Goal: Information Seeking & Learning: Learn about a topic

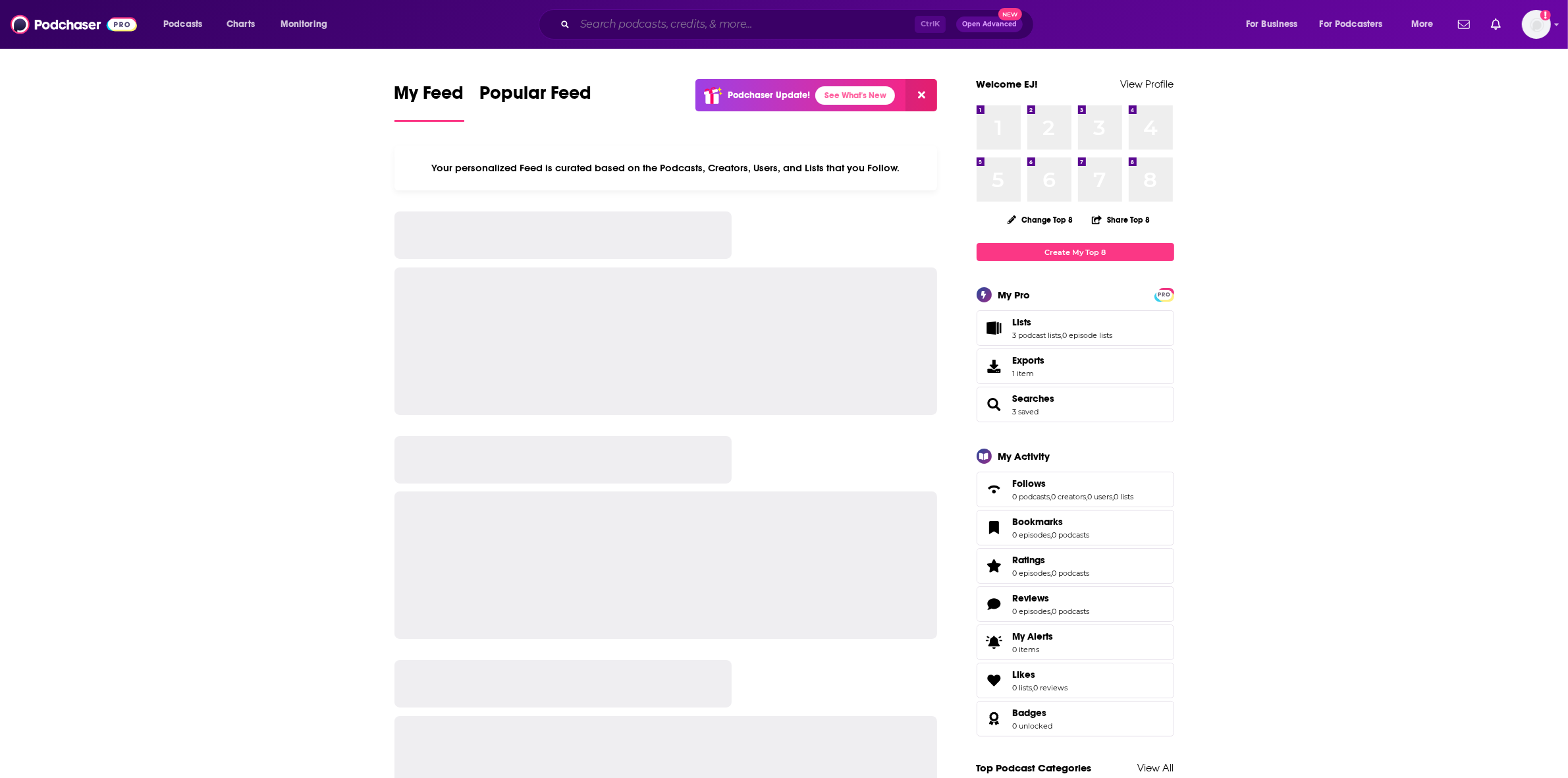
click at [699, 28] on input "Search podcasts, credits, & more..." at bounding box center [744, 24] width 340 height 22
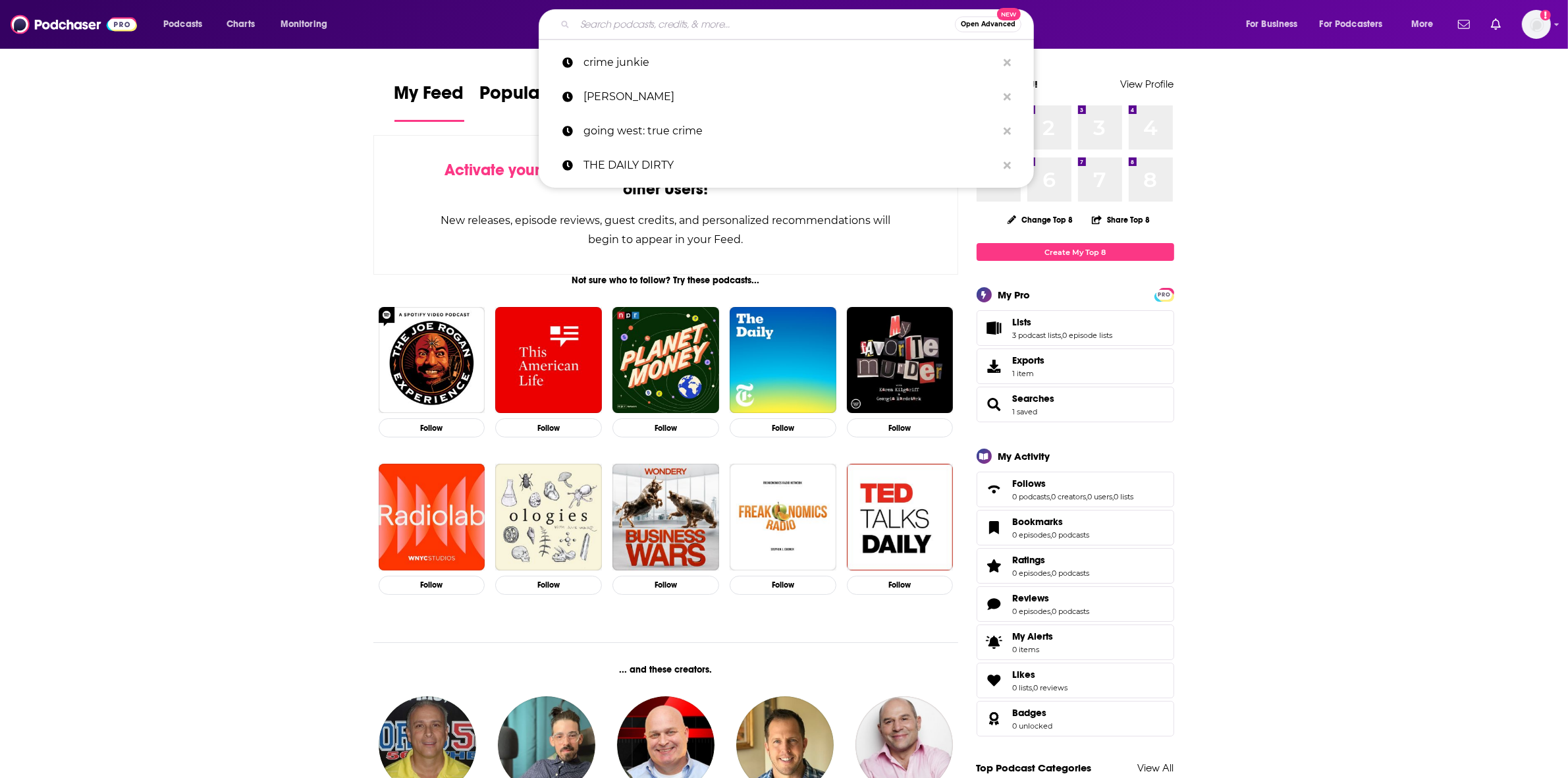
click at [629, 22] on input "Search podcasts, credits, & more..." at bounding box center [765, 24] width 380 height 22
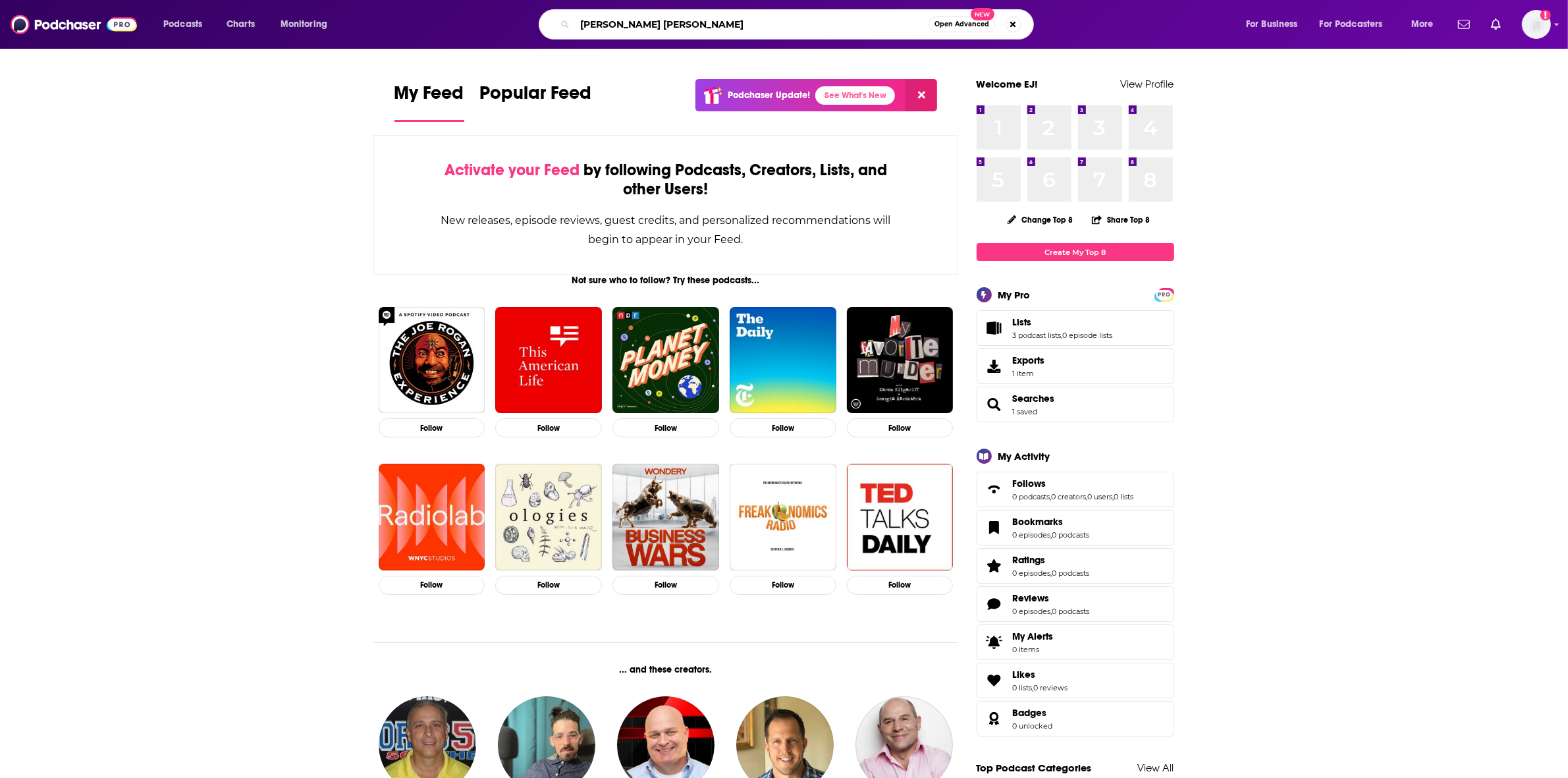
click at [820, 22] on input "[PERSON_NAME] [PERSON_NAME]" at bounding box center [752, 24] width 354 height 22
type input "[PERSON_NAME] [PERSON_NAME]"
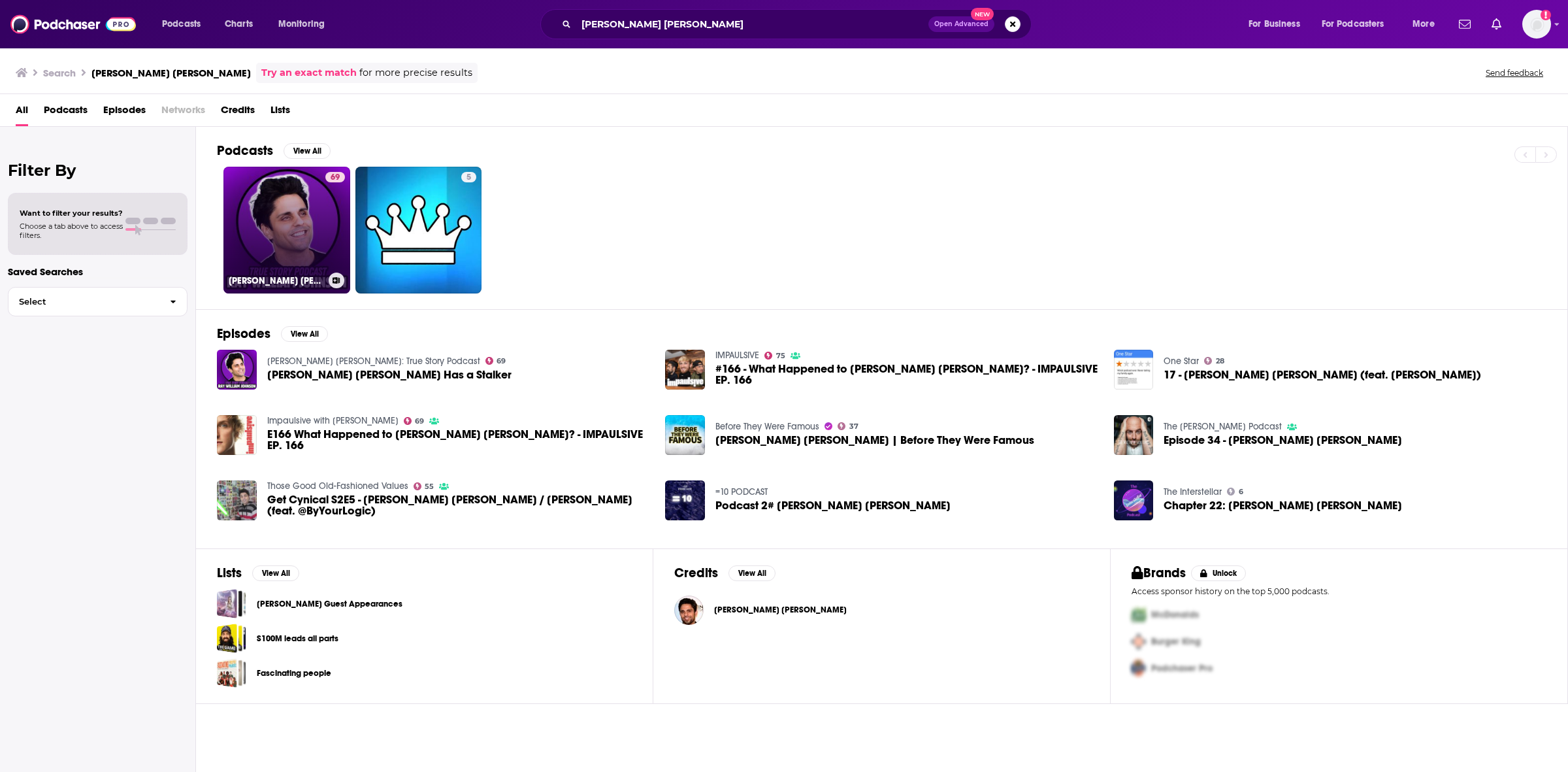
click at [288, 237] on link "69 [PERSON_NAME] [PERSON_NAME]: True Story Podcast" at bounding box center [287, 229] width 126 height 126
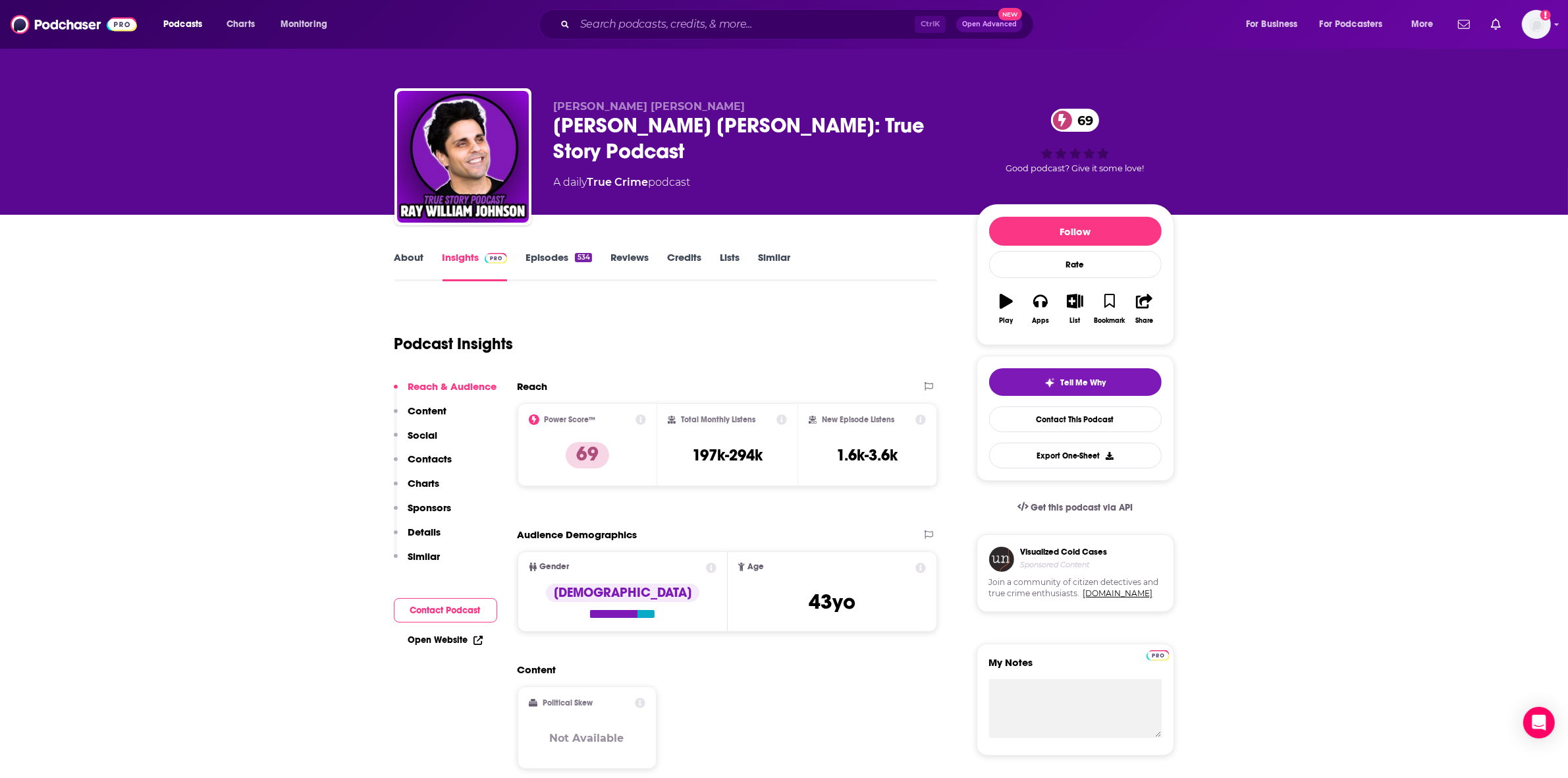
click at [640, 419] on icon at bounding box center [640, 418] width 10 height 10
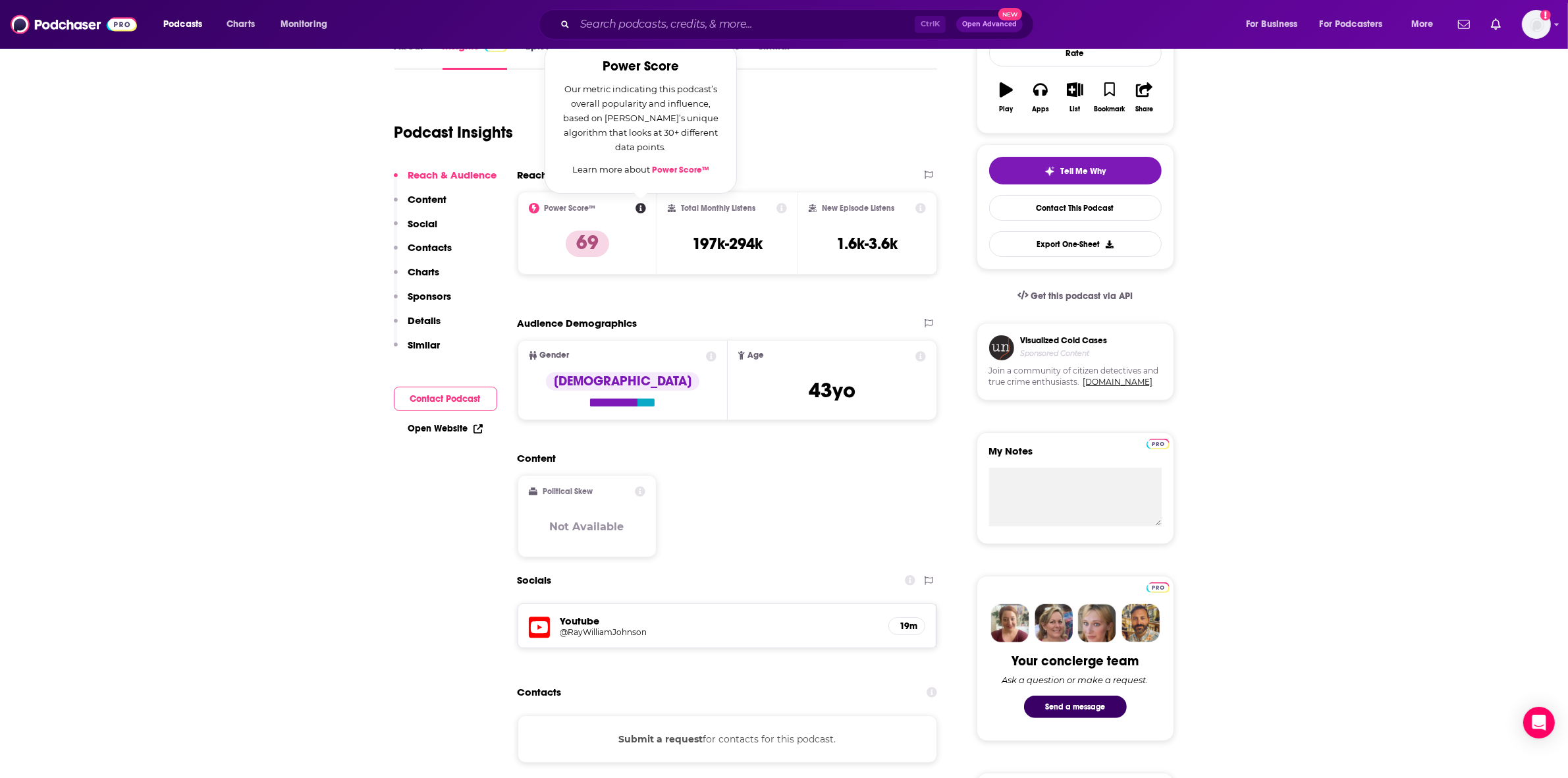
scroll to position [82, 0]
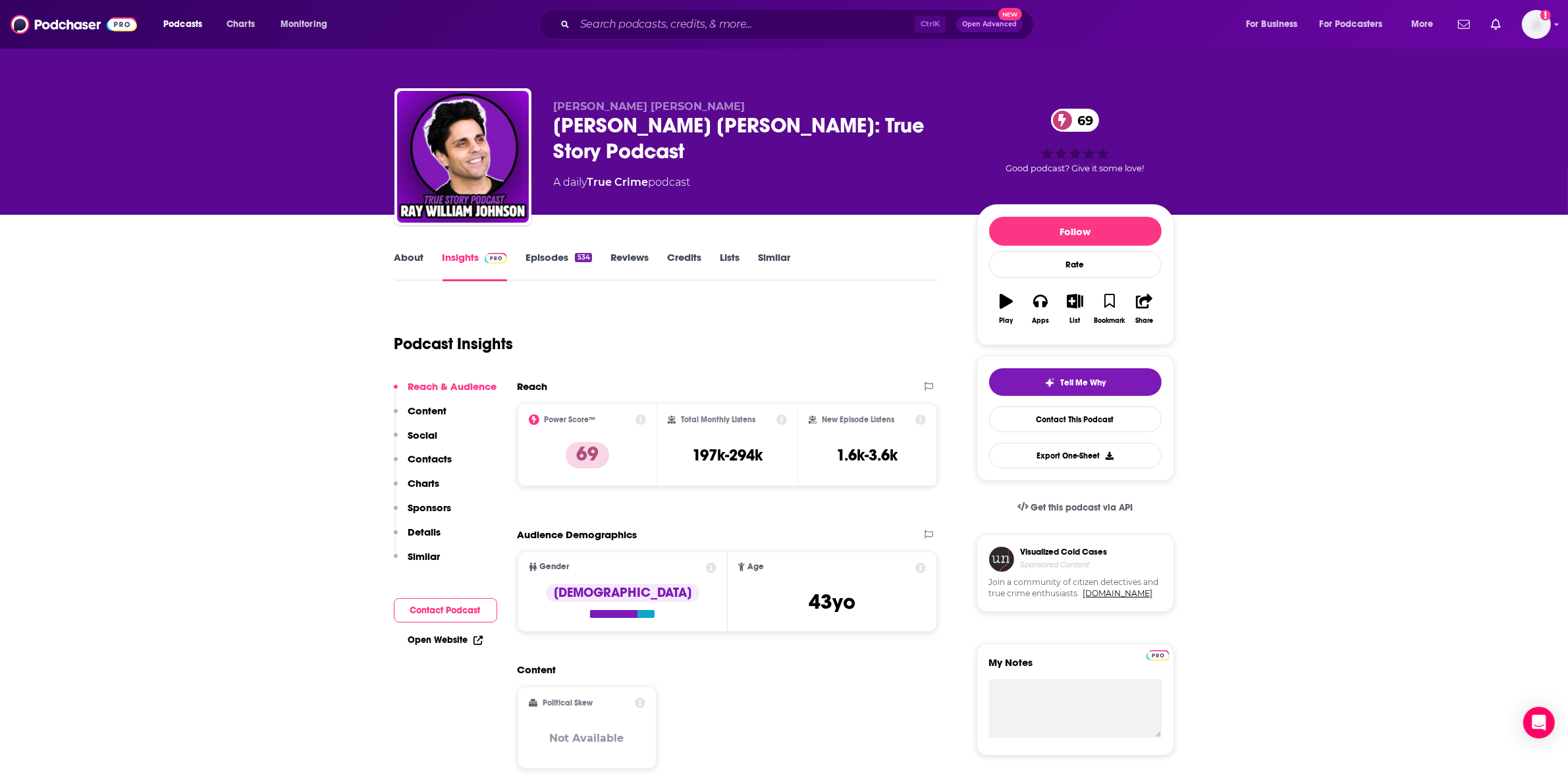
click at [923, 567] on icon at bounding box center [920, 567] width 10 height 10
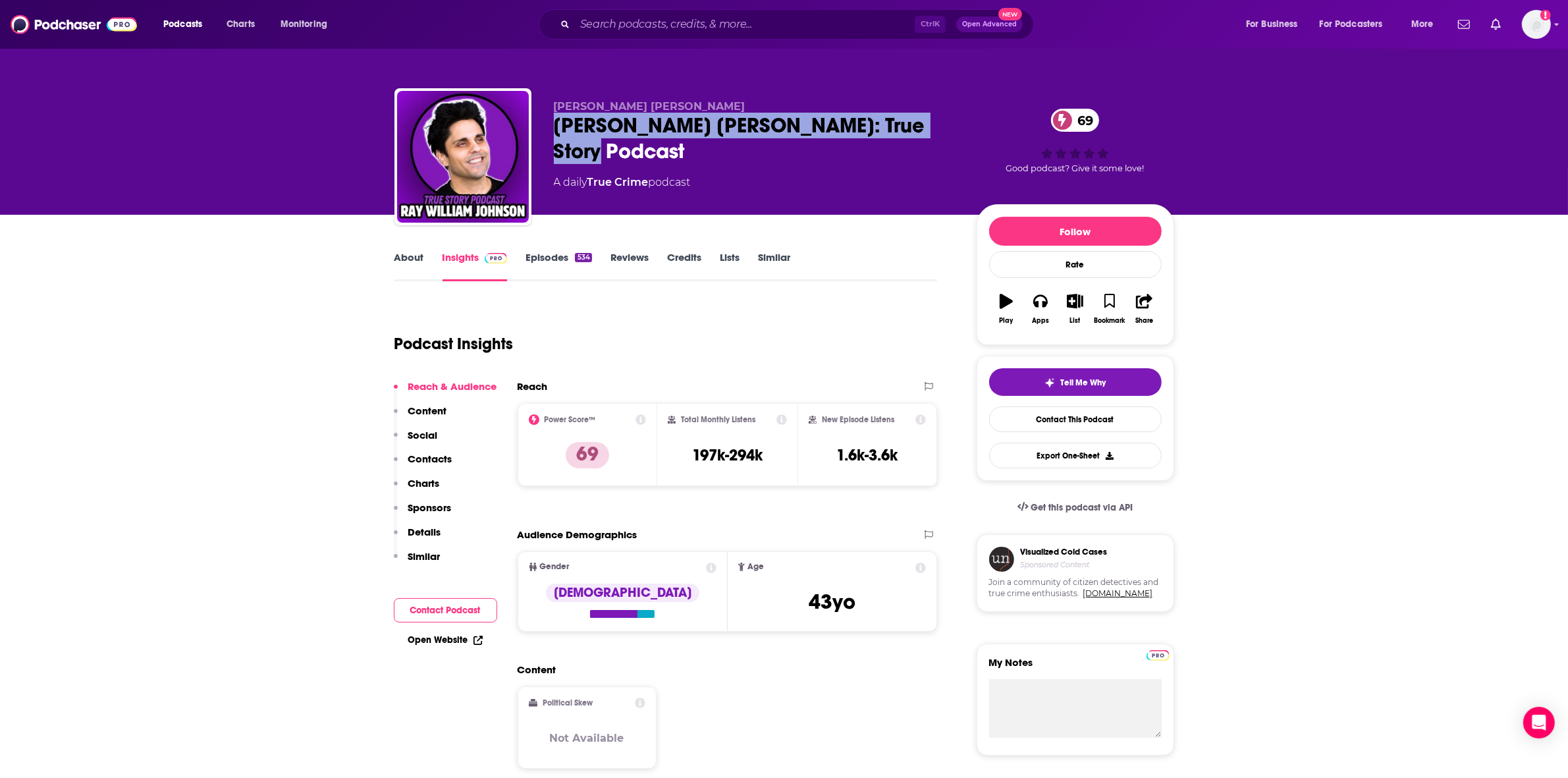
drag, startPoint x: 949, startPoint y: 122, endPoint x: 547, endPoint y: 122, distance: 402.0
click at [547, 122] on div "[PERSON_NAME] [PERSON_NAME] [PERSON_NAME]: True Story Podcast 69 A daily True C…" at bounding box center [784, 159] width 780 height 142
copy h2 "[PERSON_NAME] [PERSON_NAME]: True Story Podcast"
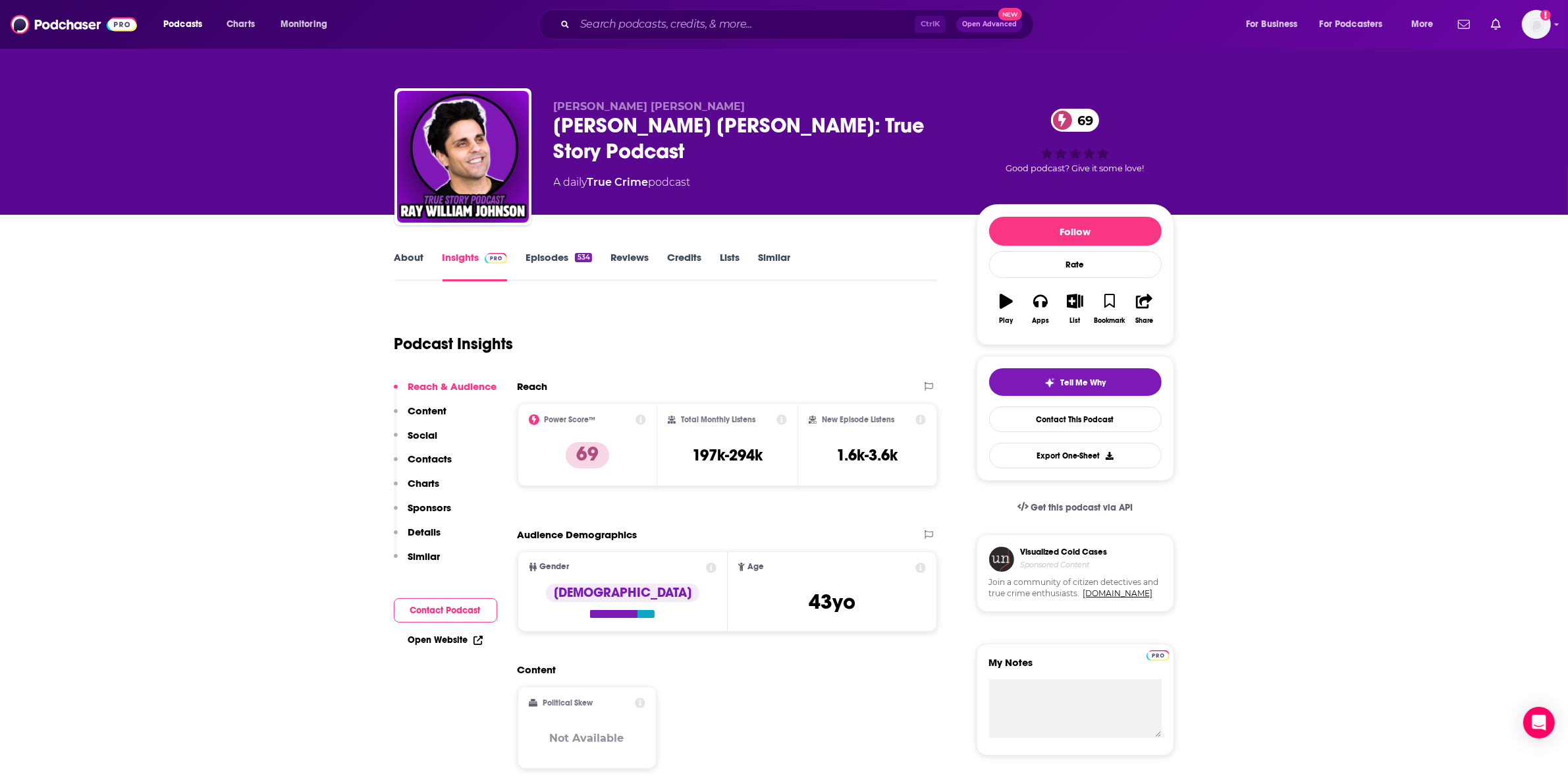
click at [636, 418] on icon at bounding box center [640, 418] width 10 height 10
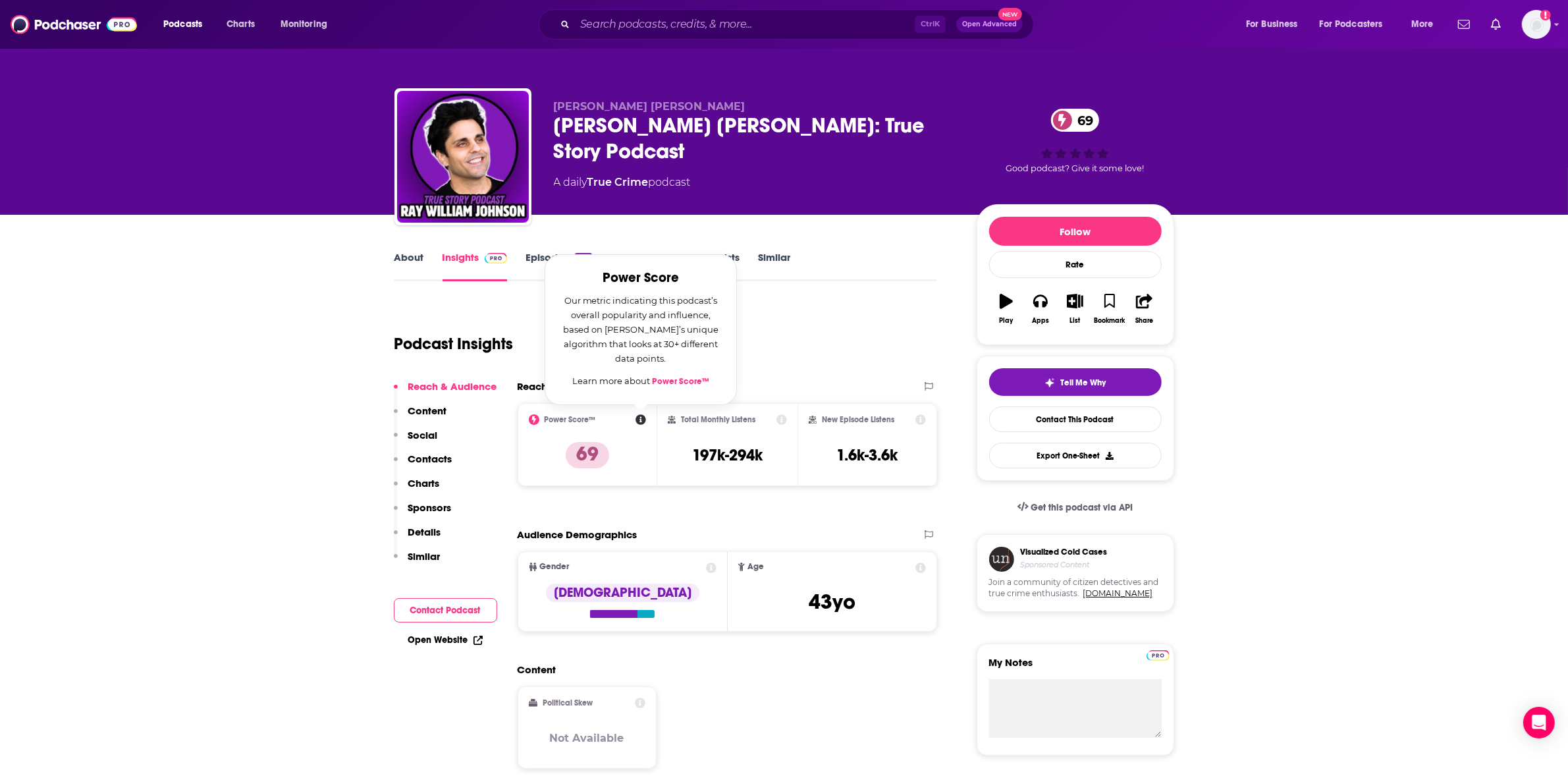
click at [541, 418] on div "Power Score™ Power Score Our metric indicating this podcast’s overall popularit…" at bounding box center [588, 418] width 118 height 10
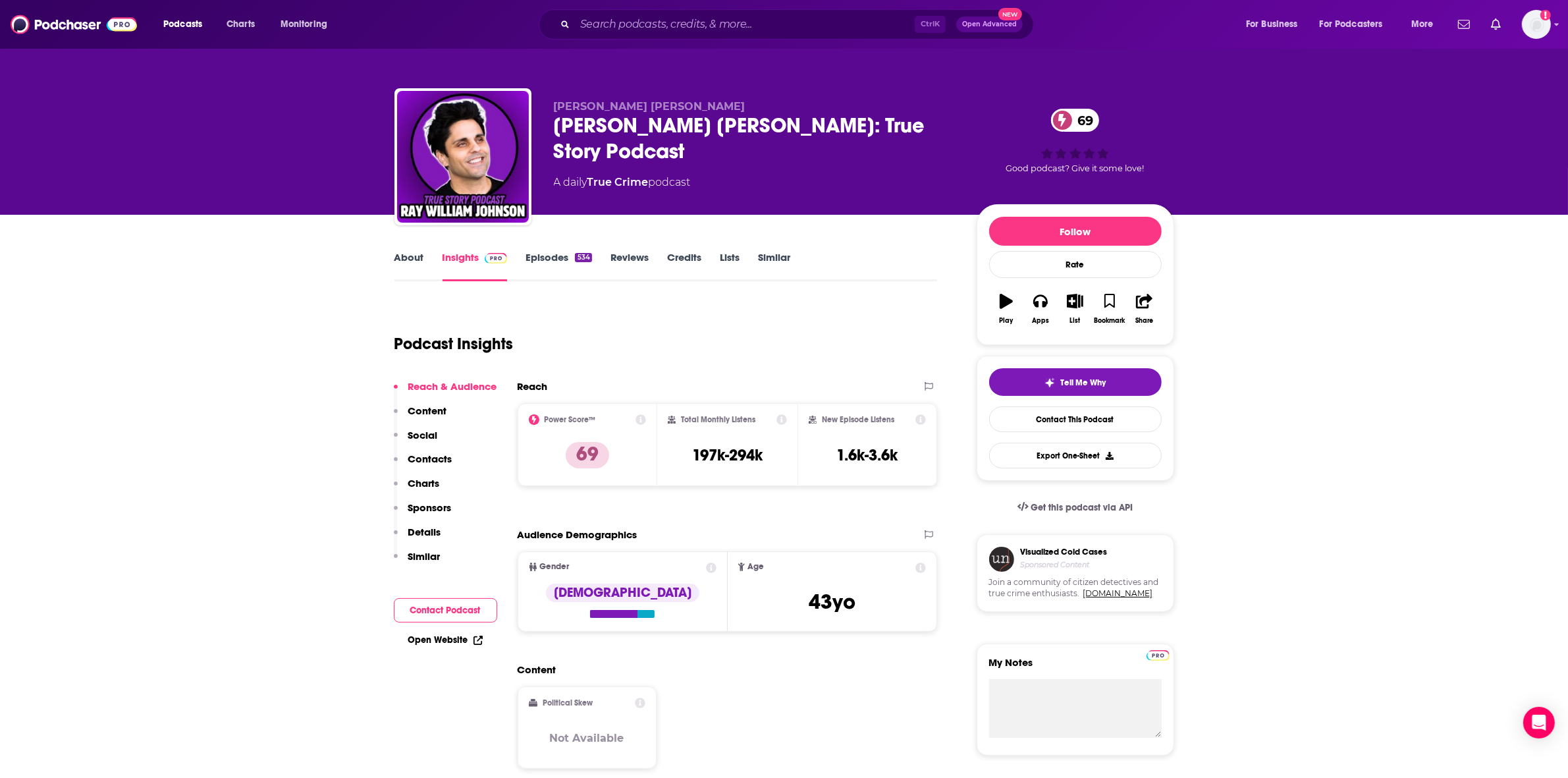
click at [781, 418] on icon at bounding box center [781, 418] width 10 height 10
